Goal: Complete application form

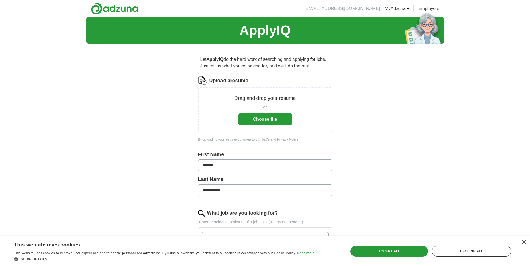
click at [276, 119] on button "Choose file" at bounding box center [265, 120] width 54 height 12
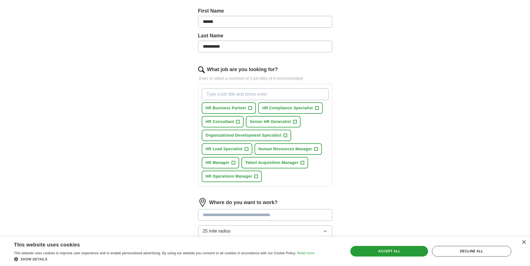
scroll to position [123, 0]
click at [234, 161] on span "+" at bounding box center [233, 162] width 3 height 4
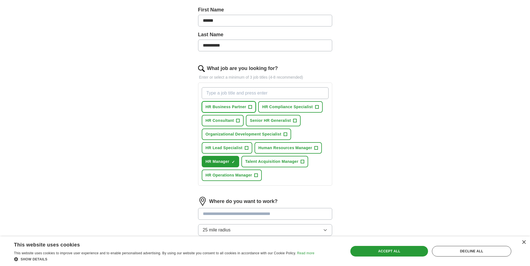
click at [249, 105] on span "+" at bounding box center [250, 107] width 3 height 4
click at [316, 106] on span "+" at bounding box center [316, 107] width 3 height 4
click at [237, 122] on span "+" at bounding box center [237, 121] width 3 height 4
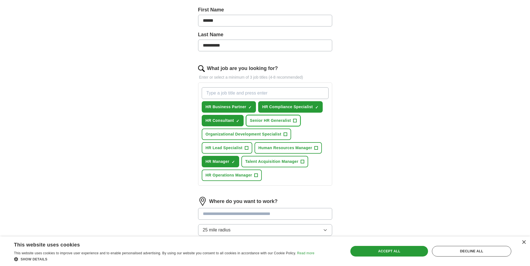
click at [293, 120] on span "+" at bounding box center [294, 121] width 3 height 4
click at [285, 134] on span "+" at bounding box center [285, 134] width 3 height 4
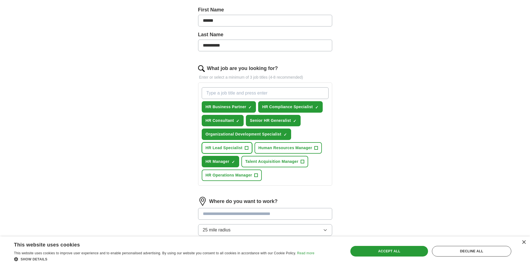
click at [246, 148] on span "+" at bounding box center [246, 148] width 3 height 4
click at [316, 147] on span "+" at bounding box center [316, 148] width 3 height 4
click at [253, 177] on button "HR Operations Manager +" at bounding box center [232, 175] width 60 height 11
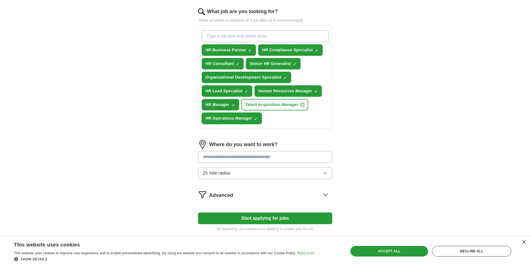
scroll to position [184, 0]
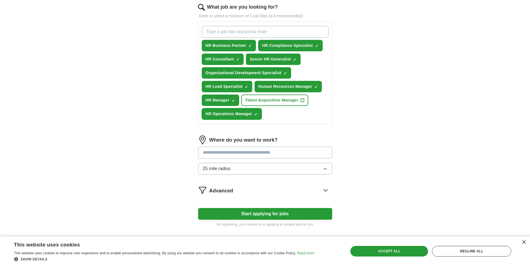
click at [0, 0] on span "×" at bounding box center [0, 0] width 0 height 0
click at [228, 153] on input at bounding box center [265, 153] width 134 height 12
type input "***"
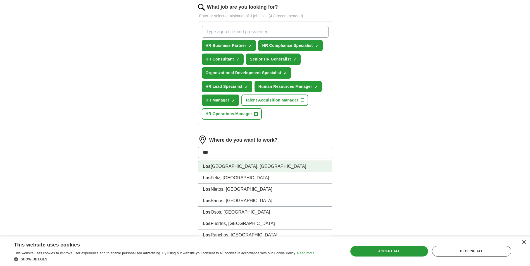
click at [220, 169] on li "[GEOGRAPHIC_DATA], [GEOGRAPHIC_DATA]" at bounding box center [265, 166] width 134 height 11
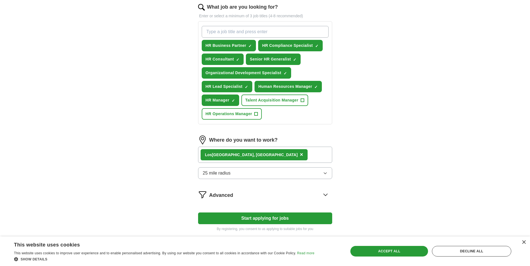
click at [228, 174] on span "25 mile radius" at bounding box center [217, 173] width 28 height 7
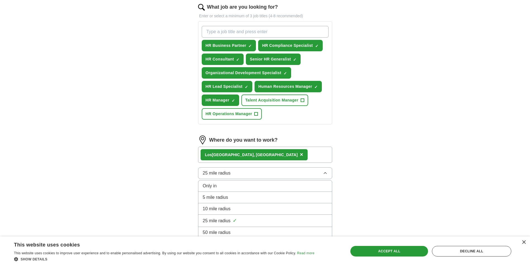
click at [165, 189] on div "**********" at bounding box center [265, 36] width 358 height 407
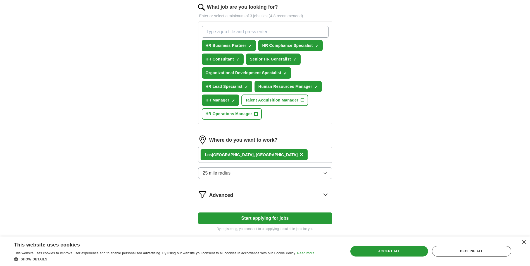
scroll to position [214, 0]
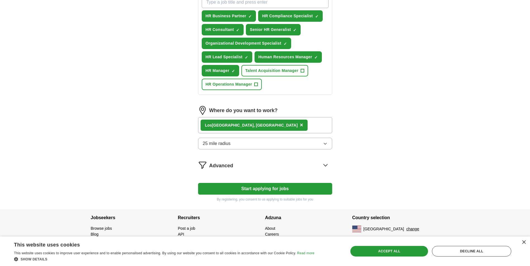
click at [325, 165] on icon at bounding box center [325, 165] width 9 height 9
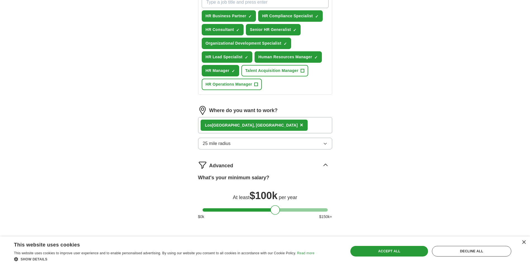
drag, startPoint x: 209, startPoint y: 212, endPoint x: 277, endPoint y: 215, distance: 68.2
click at [277, 215] on div at bounding box center [274, 210] width 9 height 9
click at [353, 187] on div "**********" at bounding box center [265, 49] width 179 height 430
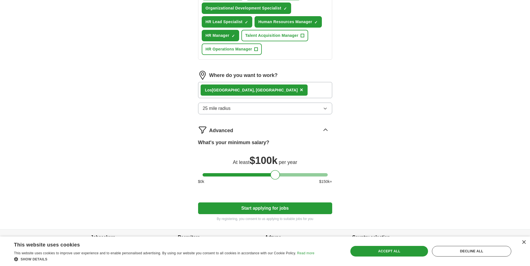
scroll to position [269, 0]
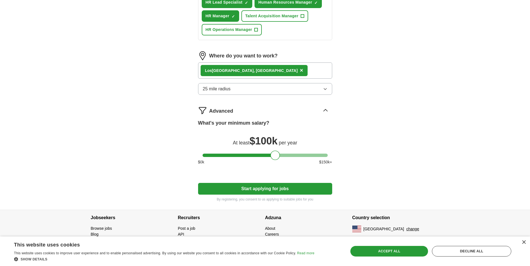
click at [285, 187] on button "Start applying for jobs" at bounding box center [265, 189] width 134 height 12
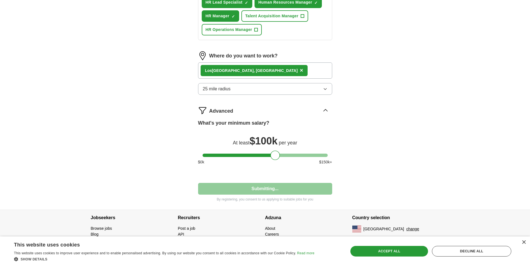
select select "**"
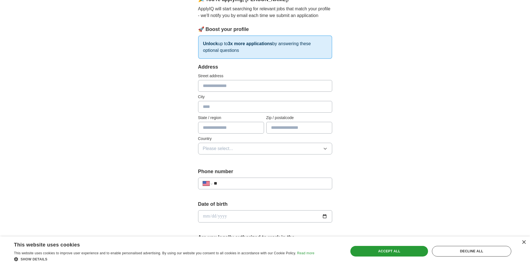
scroll to position [0, 0]
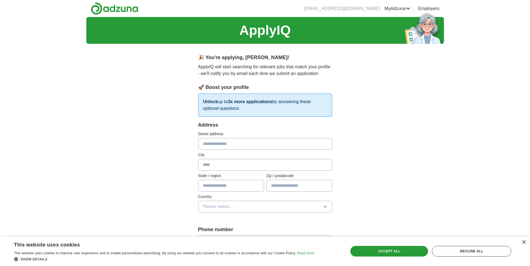
click at [230, 140] on input "text" at bounding box center [265, 144] width 134 height 12
type input "**********"
type input "**"
type input "*****"
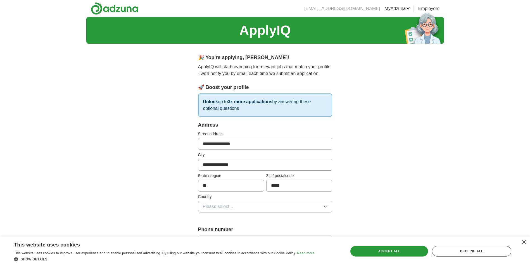
click at [269, 204] on button "Please select..." at bounding box center [265, 207] width 134 height 12
drag, startPoint x: 249, startPoint y: 220, endPoint x: 239, endPoint y: 245, distance: 27.3
drag, startPoint x: 239, startPoint y: 245, endPoint x: 227, endPoint y: 234, distance: 16.2
click at [227, 234] on span "[GEOGRAPHIC_DATA]" at bounding box center [226, 231] width 47 height 7
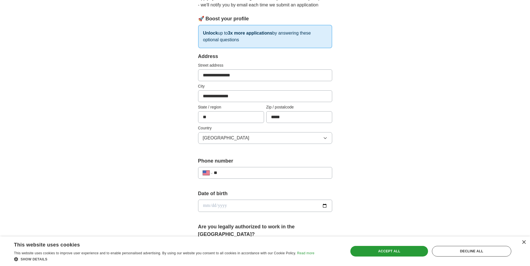
scroll to position [69, 0]
click at [230, 172] on input "**" at bounding box center [270, 173] width 113 height 7
type input "**********"
click at [216, 207] on input "date" at bounding box center [265, 206] width 134 height 12
click at [205, 205] on input "date" at bounding box center [265, 206] width 134 height 12
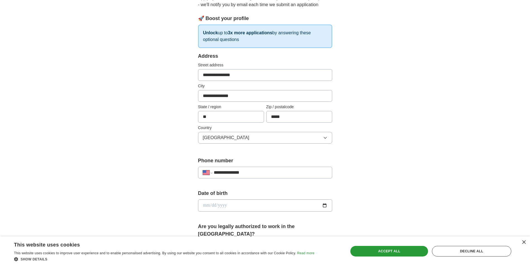
click at [205, 205] on input "date" at bounding box center [265, 206] width 134 height 12
type input "**********"
click at [163, 175] on div "**********" at bounding box center [265, 202] width 358 height 509
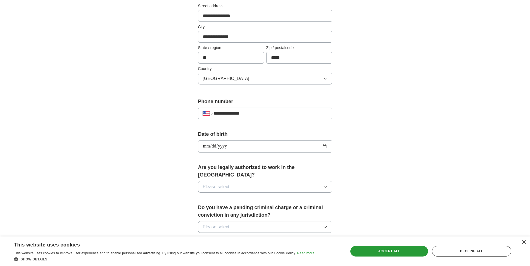
scroll to position [128, 0]
click at [240, 181] on button "Please select..." at bounding box center [265, 187] width 134 height 12
click at [215, 196] on div "Yes" at bounding box center [265, 199] width 125 height 7
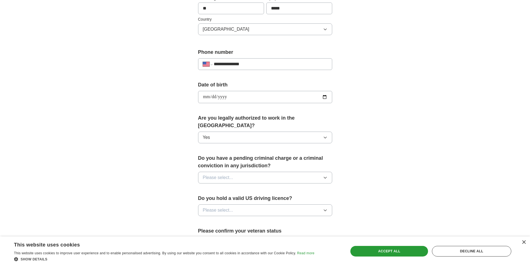
scroll to position [180, 0]
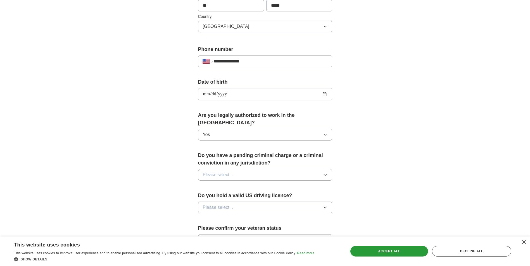
click at [218, 172] on span "Please select..." at bounding box center [218, 175] width 30 height 7
click at [214, 196] on div "No" at bounding box center [265, 199] width 125 height 7
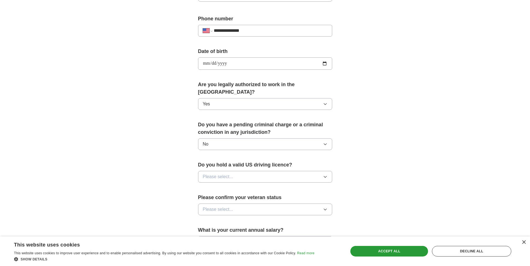
click at [230, 174] on span "Please select..." at bounding box center [218, 177] width 30 height 7
click at [216, 187] on div "Yes" at bounding box center [265, 190] width 125 height 7
click at [216, 206] on span "Please select..." at bounding box center [218, 209] width 30 height 7
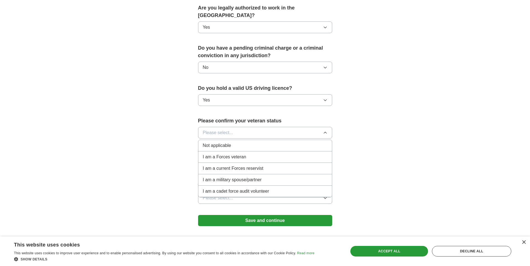
scroll to position [288, 0]
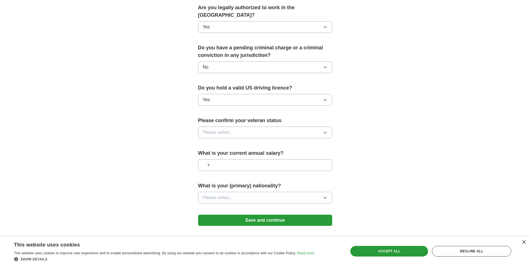
click at [206, 127] on button "Please select..." at bounding box center [265, 133] width 134 height 12
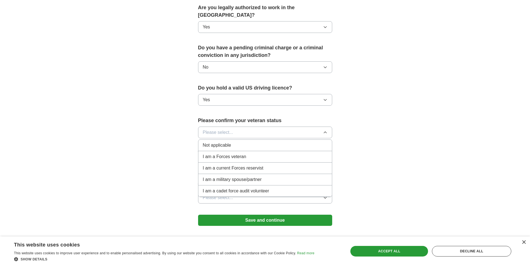
click at [211, 142] on span "Not applicable" at bounding box center [217, 145] width 28 height 7
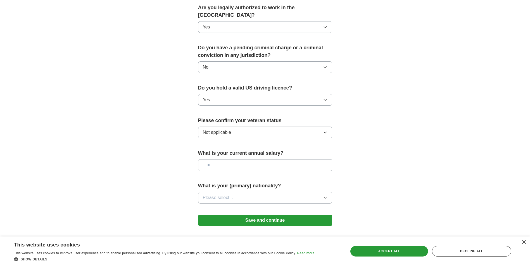
click at [225, 160] on input "text" at bounding box center [265, 165] width 134 height 12
type input "********"
click at [211, 195] on span "Please select..." at bounding box center [218, 198] width 30 height 7
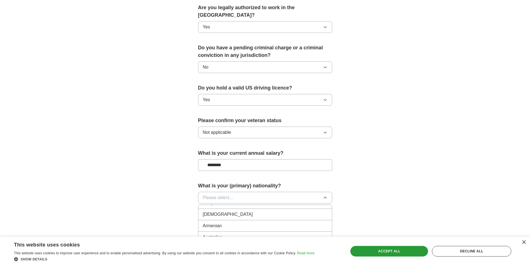
scroll to position [89, 0]
click at [222, 222] on span "Armenian" at bounding box center [212, 225] width 19 height 7
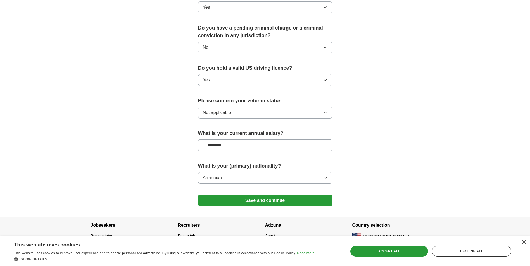
click at [247, 195] on button "Save and continue" at bounding box center [265, 200] width 134 height 11
